Goal: Task Accomplishment & Management: Use online tool/utility

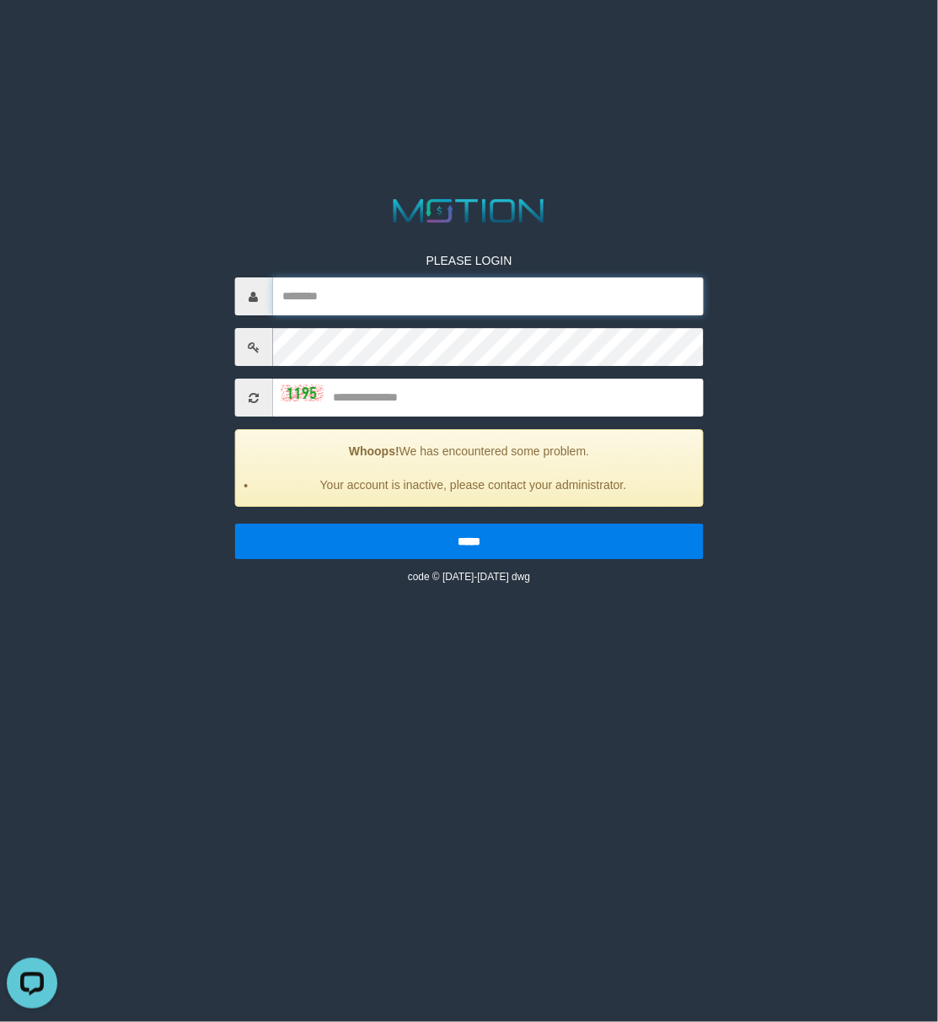
click at [354, 283] on input "text" at bounding box center [488, 297] width 432 height 38
type input "**********"
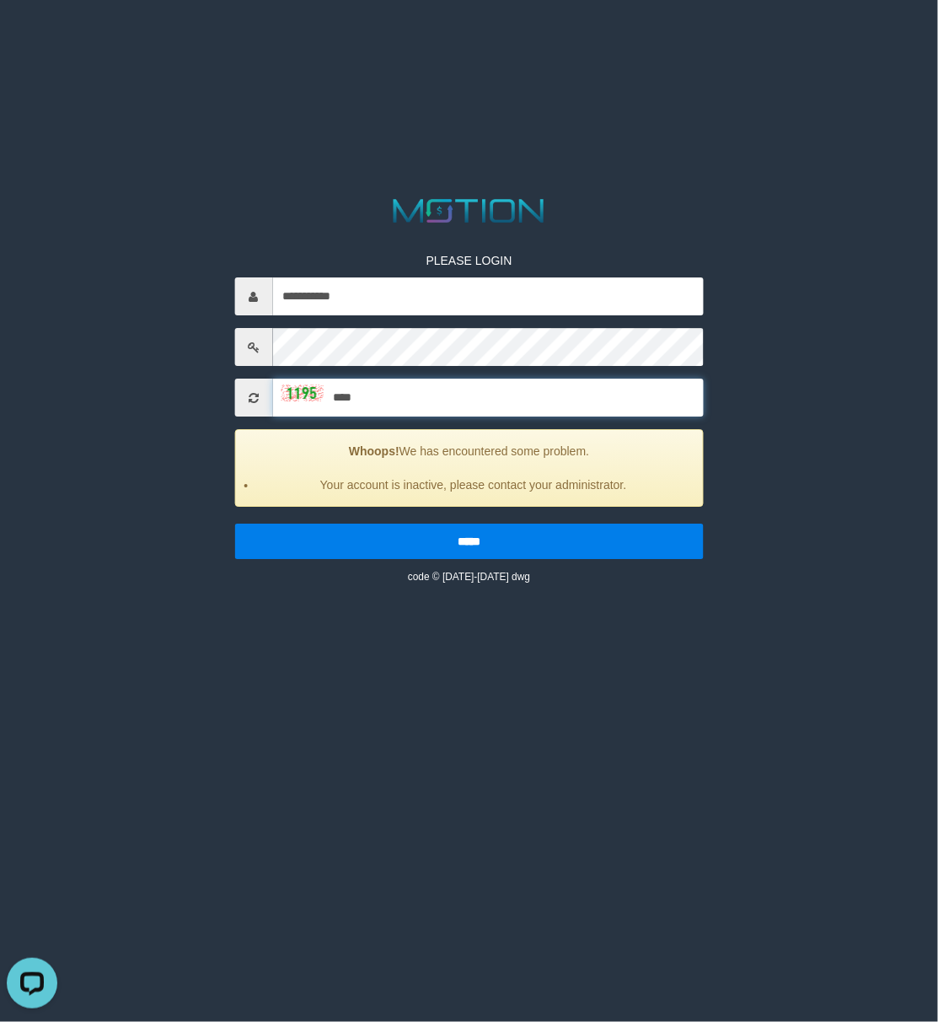
type input "****"
click at [234, 524] on input "*****" at bounding box center [469, 541] width 470 height 35
